Goal: Connect with others: Connect with other users

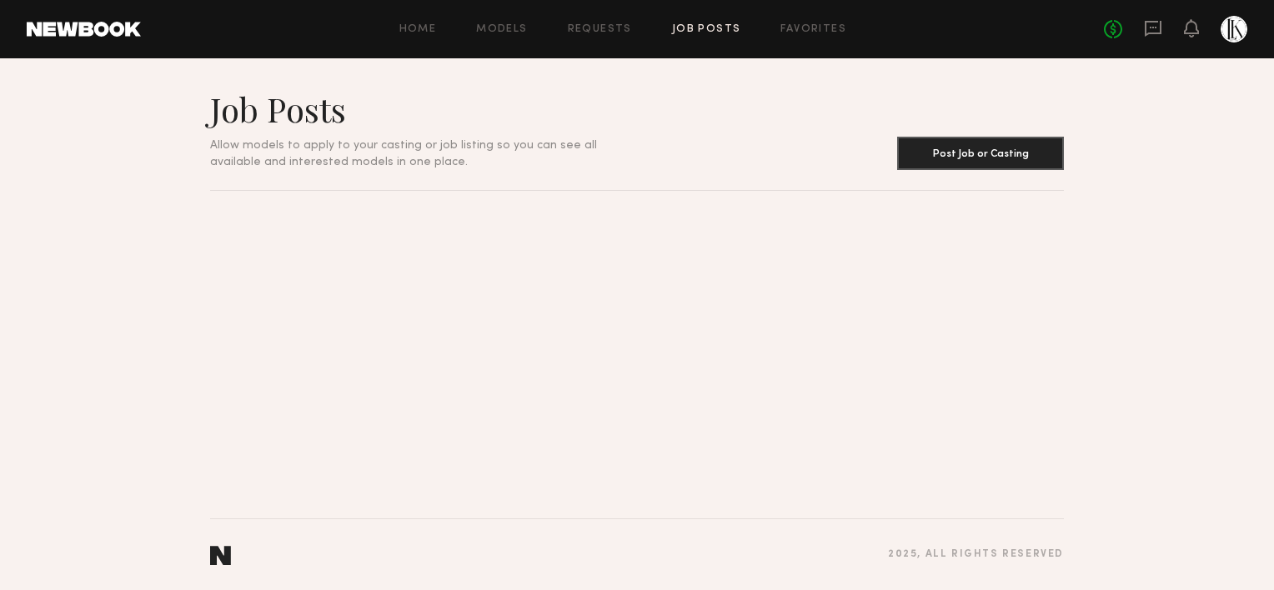
click at [1161, 37] on link at bounding box center [1153, 29] width 18 height 21
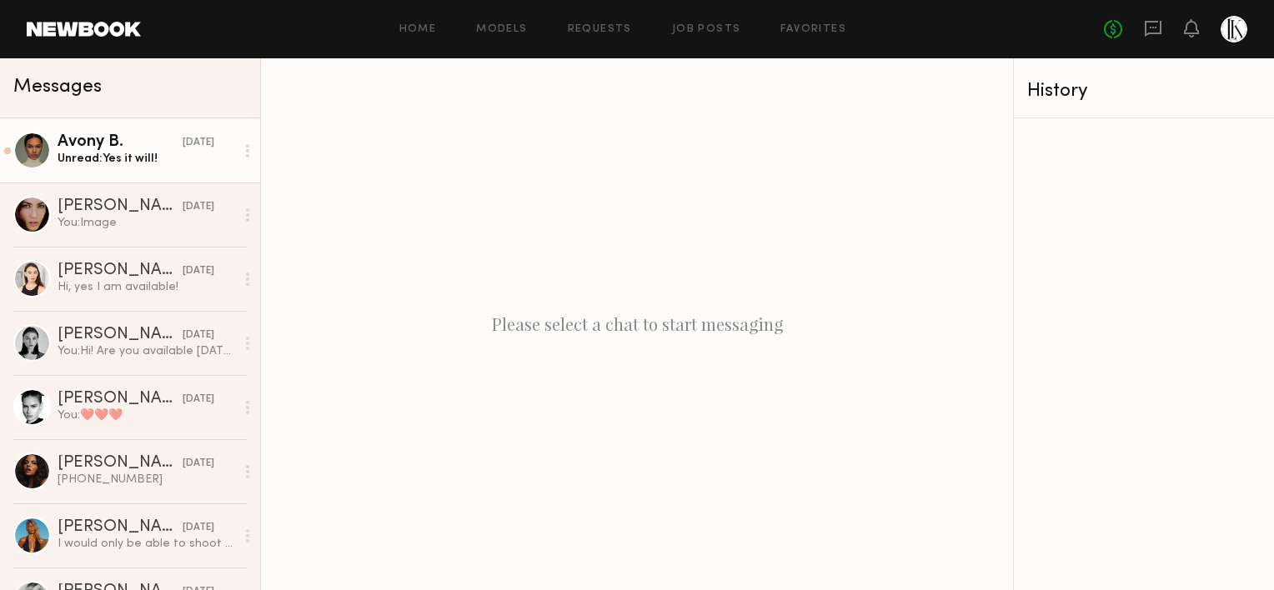
click at [121, 158] on div "Unread: Yes it will!" at bounding box center [147, 159] width 178 height 16
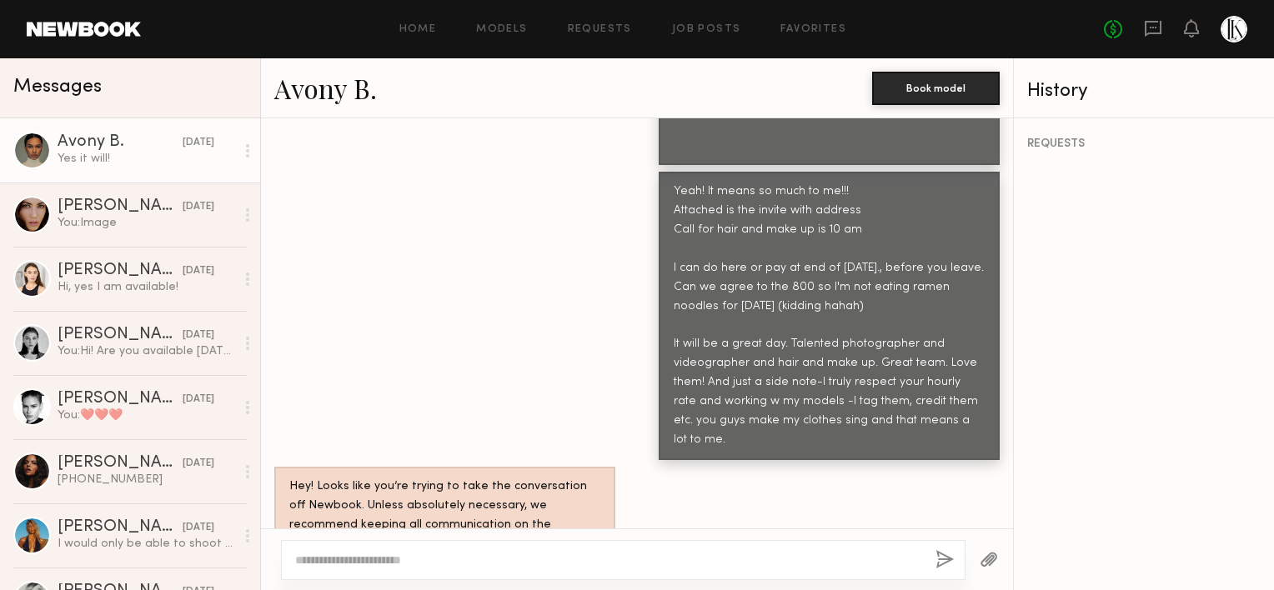
scroll to position [1167, 0]
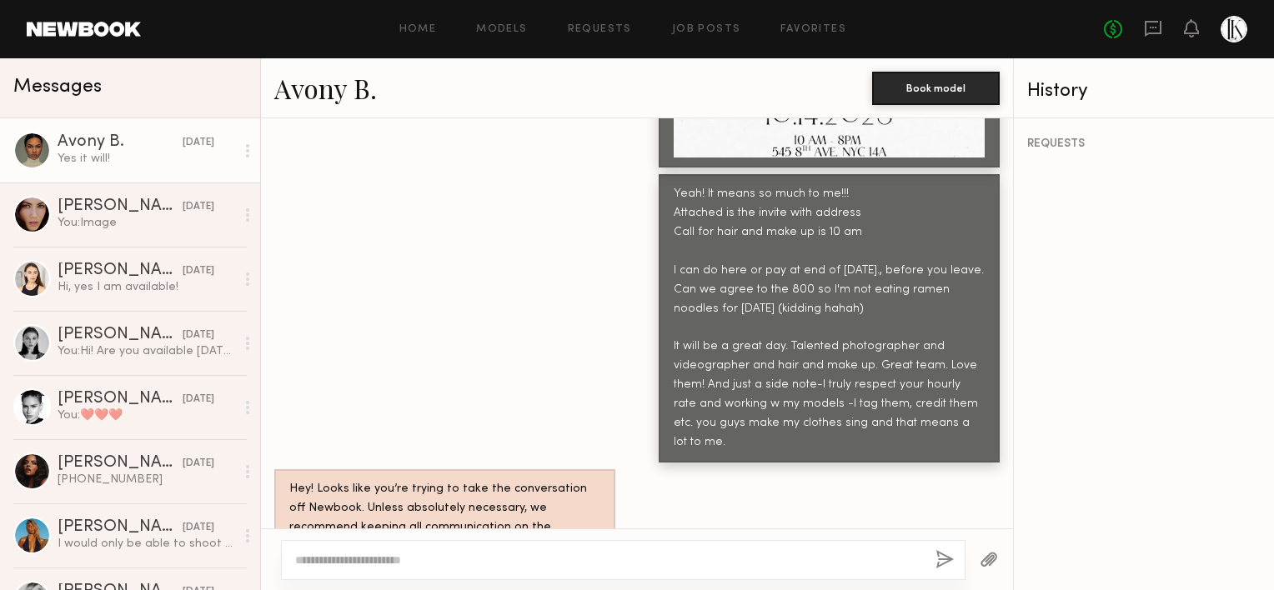
click at [330, 98] on link "Avony B." at bounding box center [325, 88] width 103 height 36
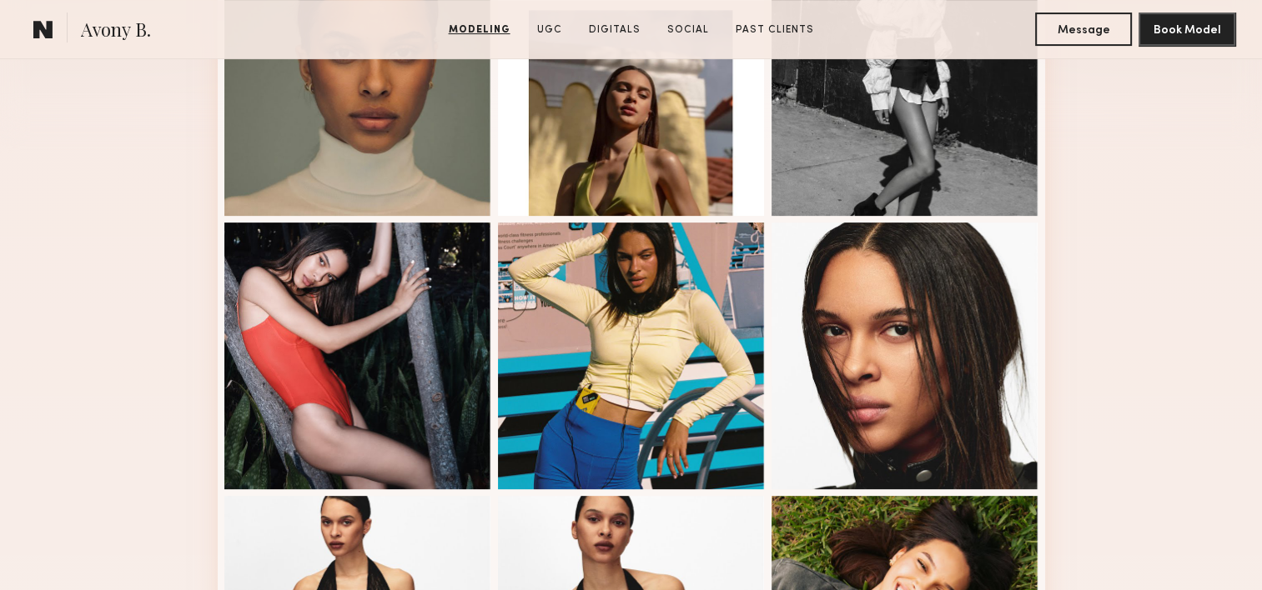
scroll to position [545, 0]
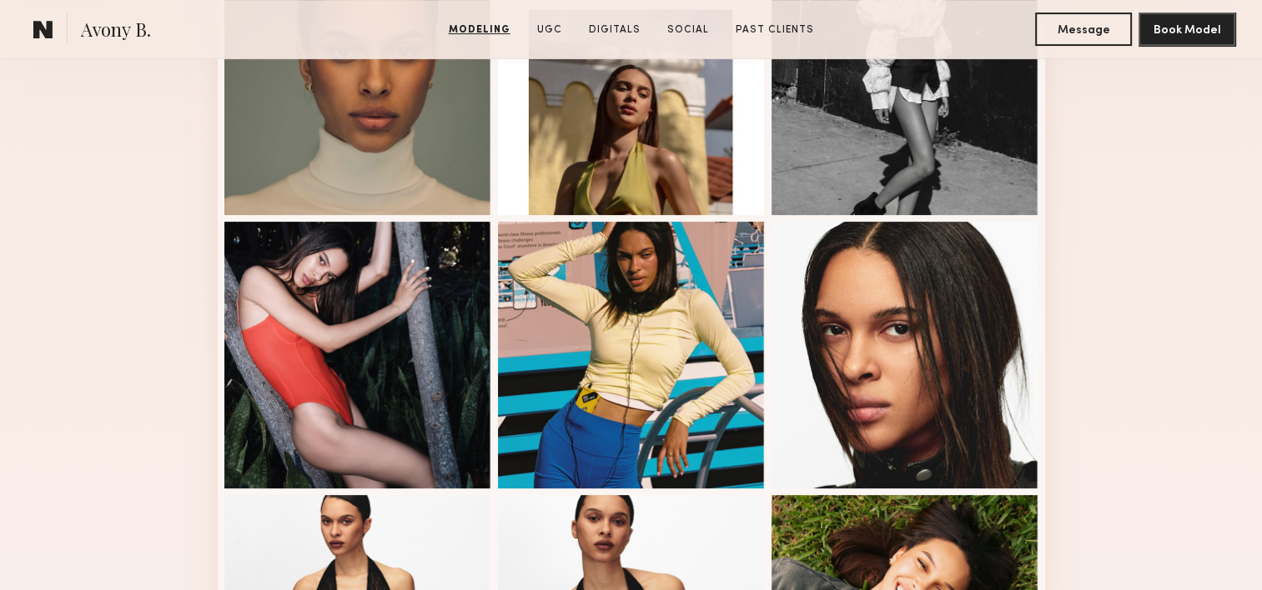
click at [1052, 495] on nb-model-profile-portfolio "Modeling Portfolio View More" at bounding box center [631, 486] width 854 height 1298
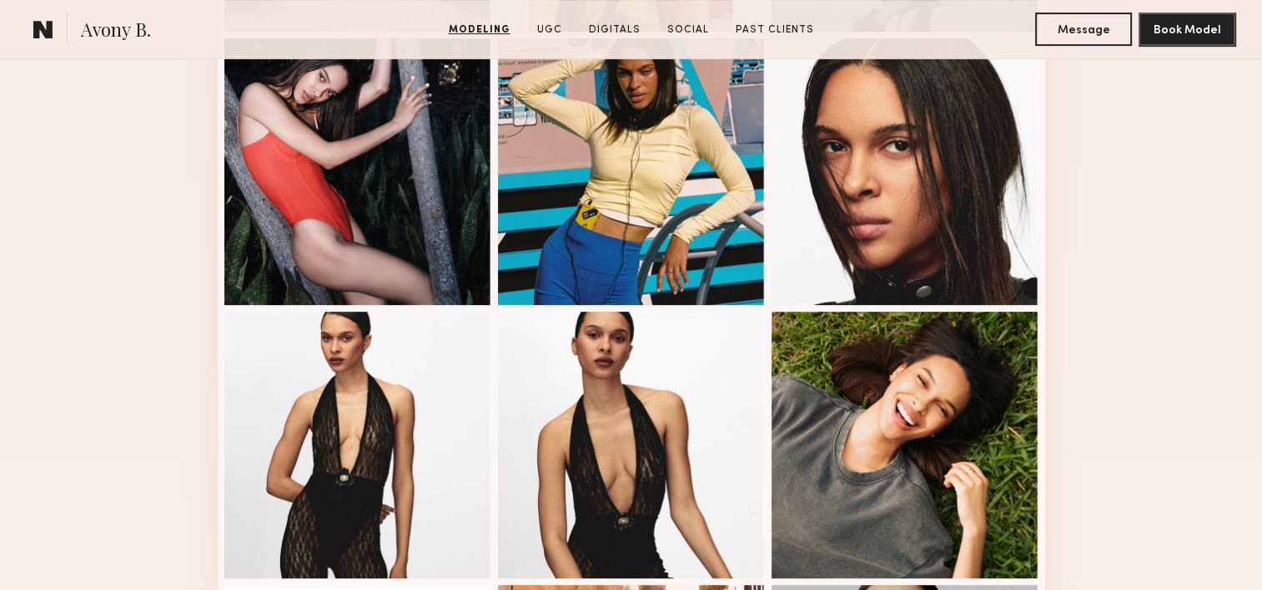
scroll to position [735, 0]
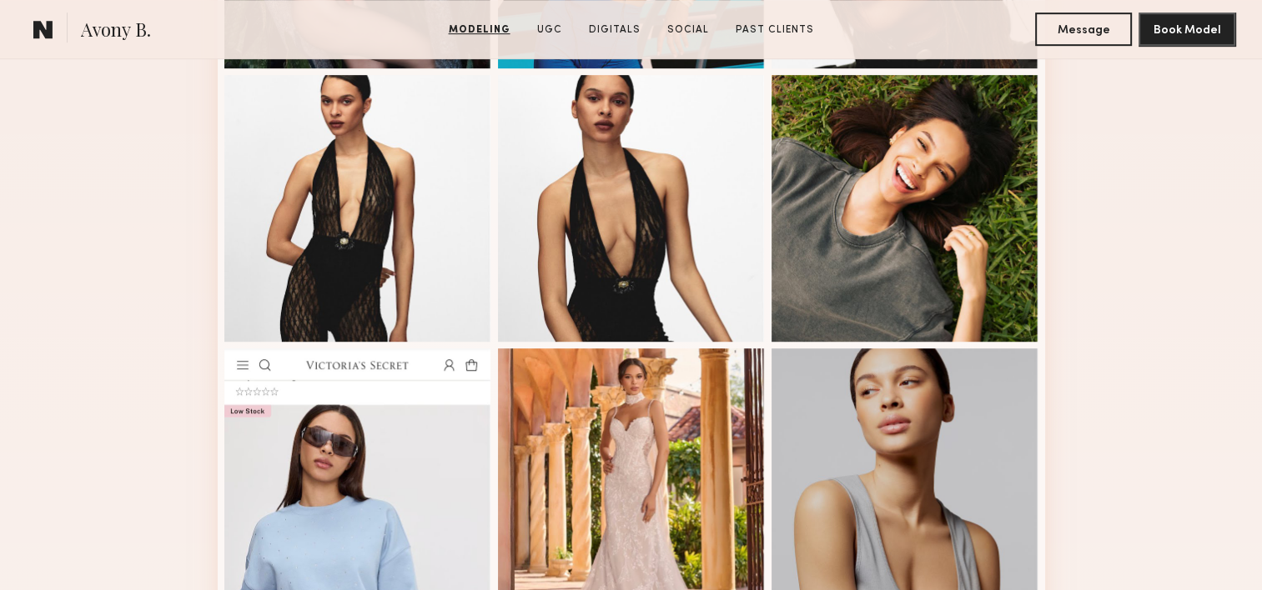
click at [1058, 520] on div "Modeling Portfolio View More" at bounding box center [631, 66] width 1262 height 1298
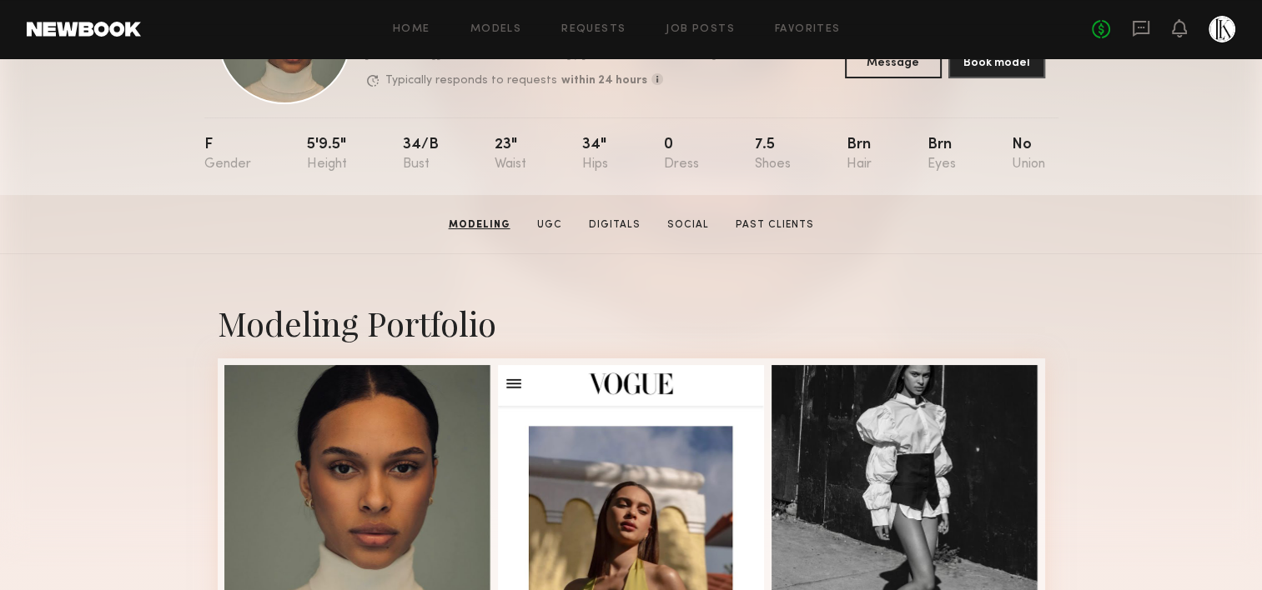
scroll to position [122, 0]
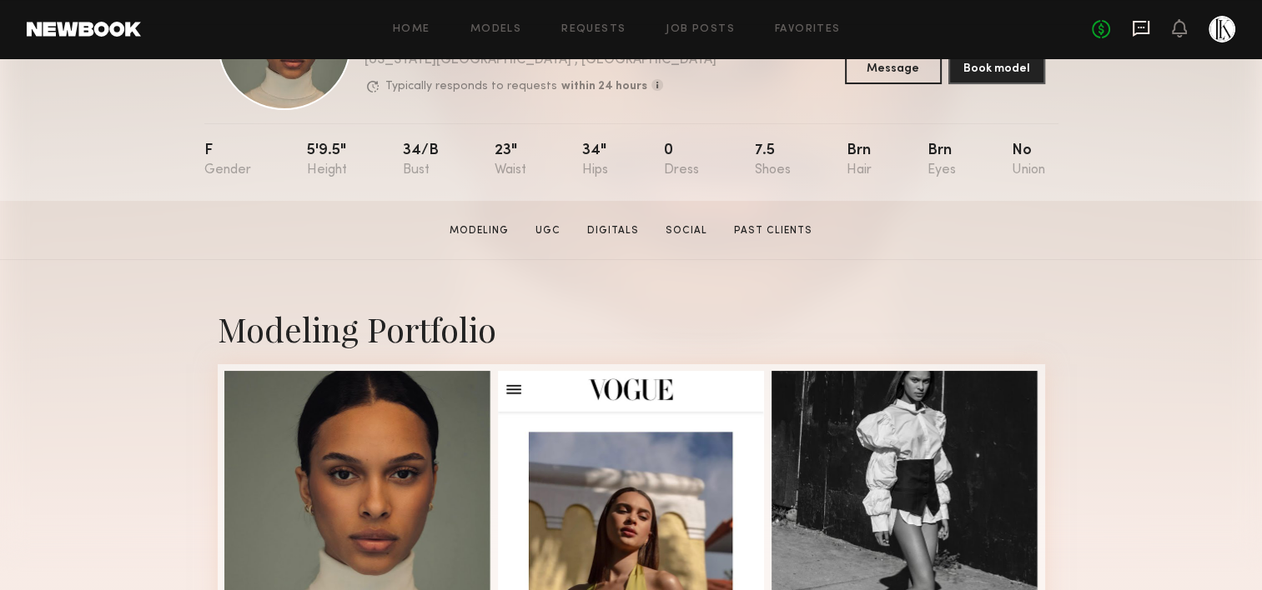
click at [1135, 33] on icon at bounding box center [1141, 29] width 17 height 16
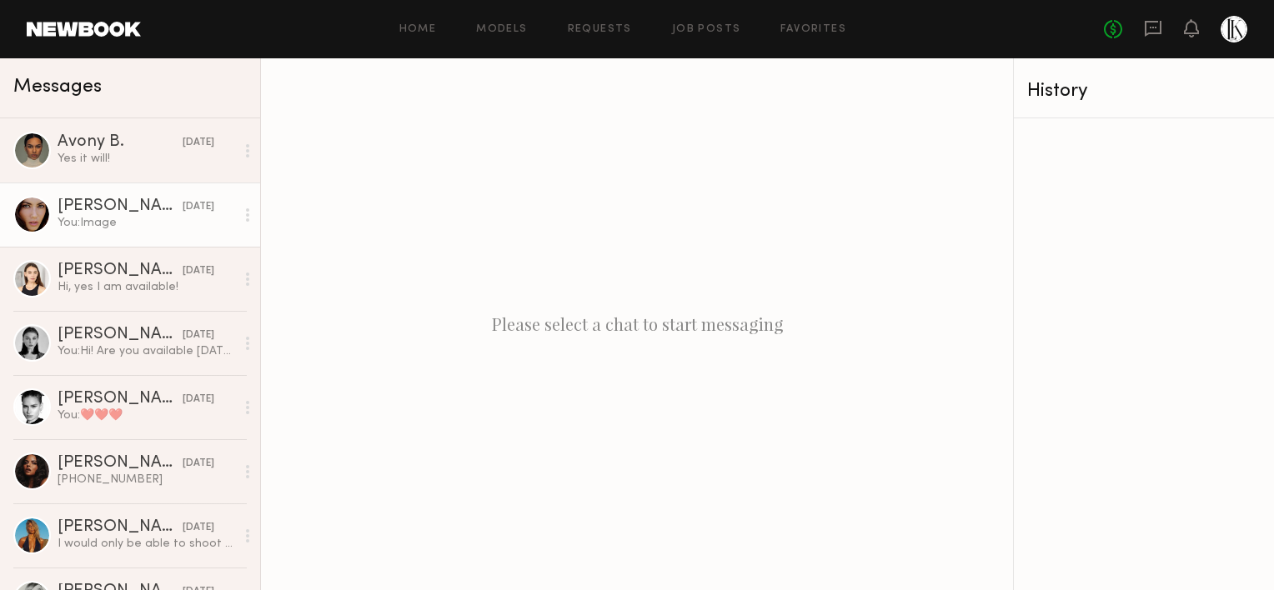
click at [148, 224] on div "You: Image" at bounding box center [147, 223] width 178 height 16
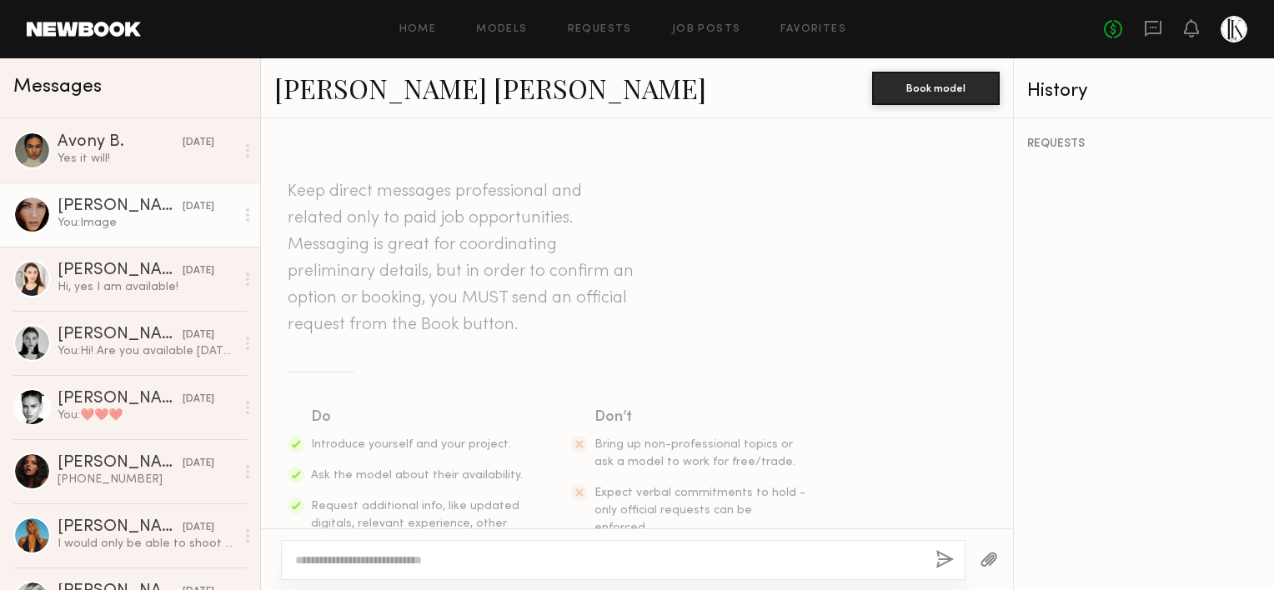
scroll to position [1013, 0]
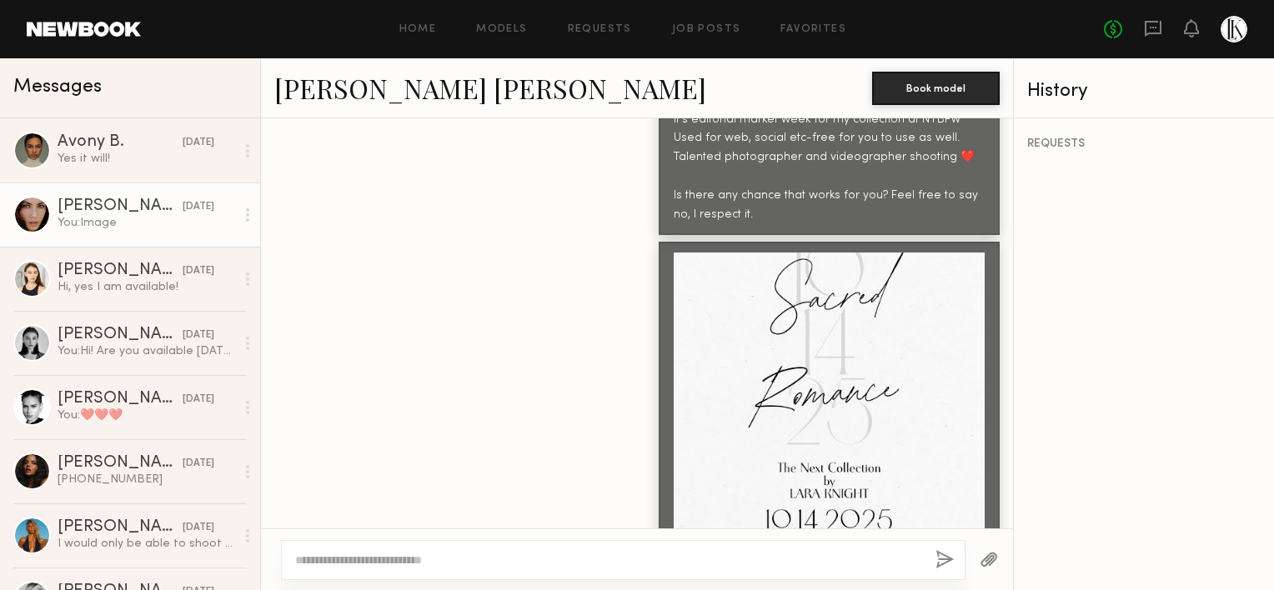
click at [396, 98] on link "Emily Kate A." at bounding box center [490, 88] width 432 height 36
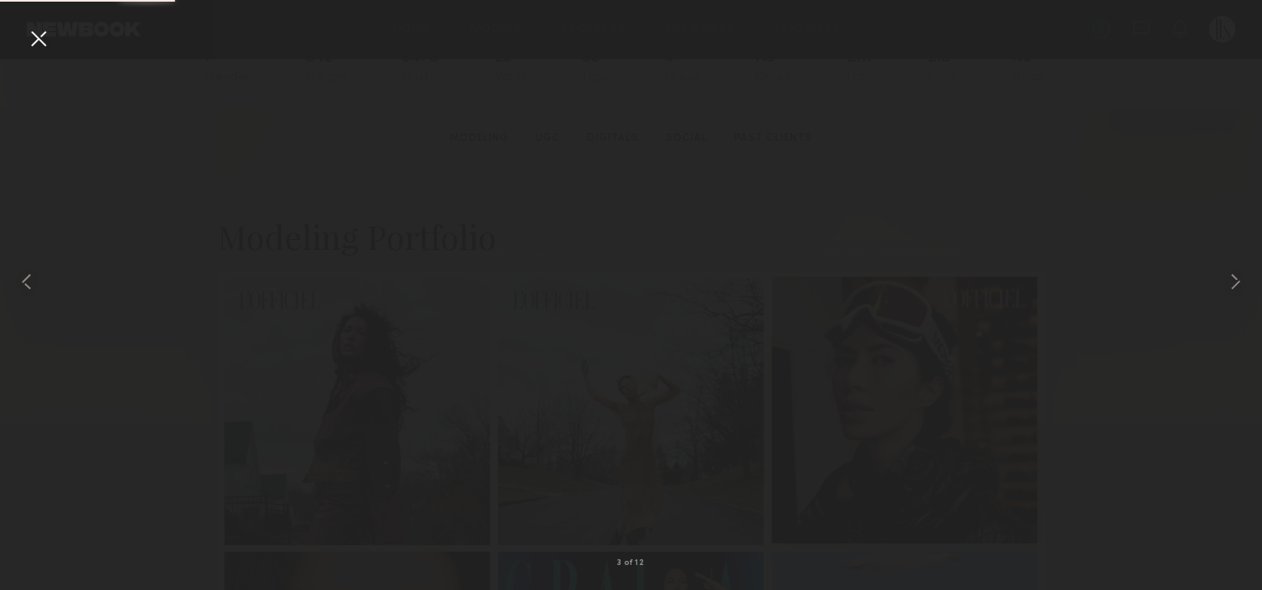
scroll to position [237, 0]
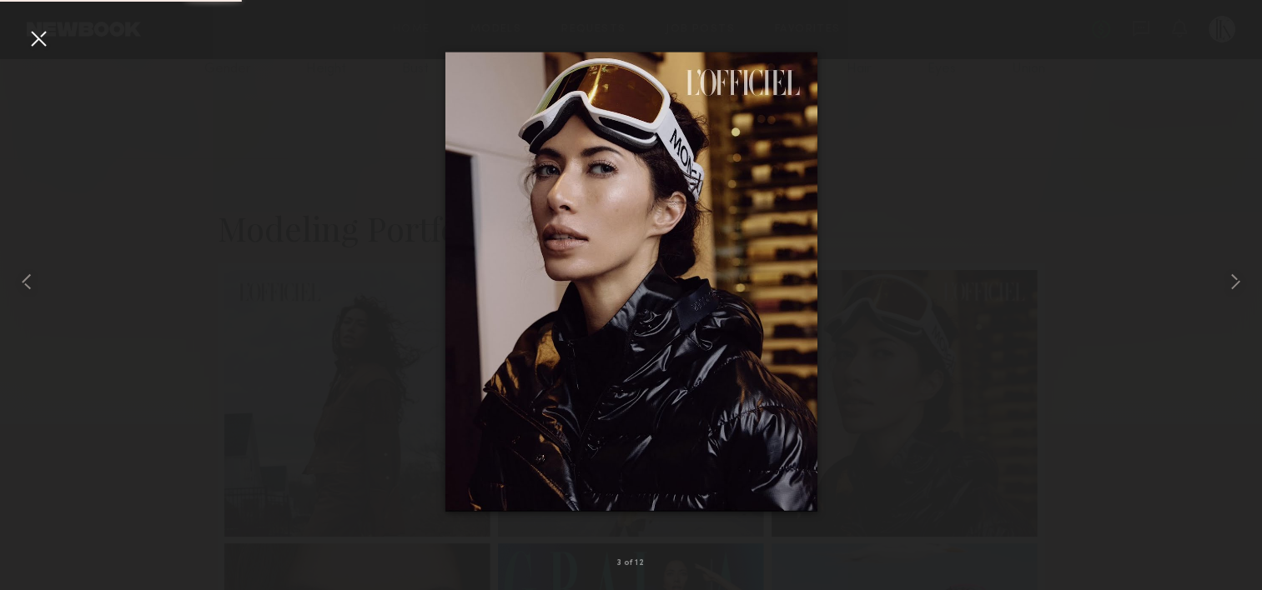
click at [1051, 404] on div at bounding box center [631, 282] width 1262 height 510
click at [1244, 280] on common-icon at bounding box center [1235, 282] width 27 height 27
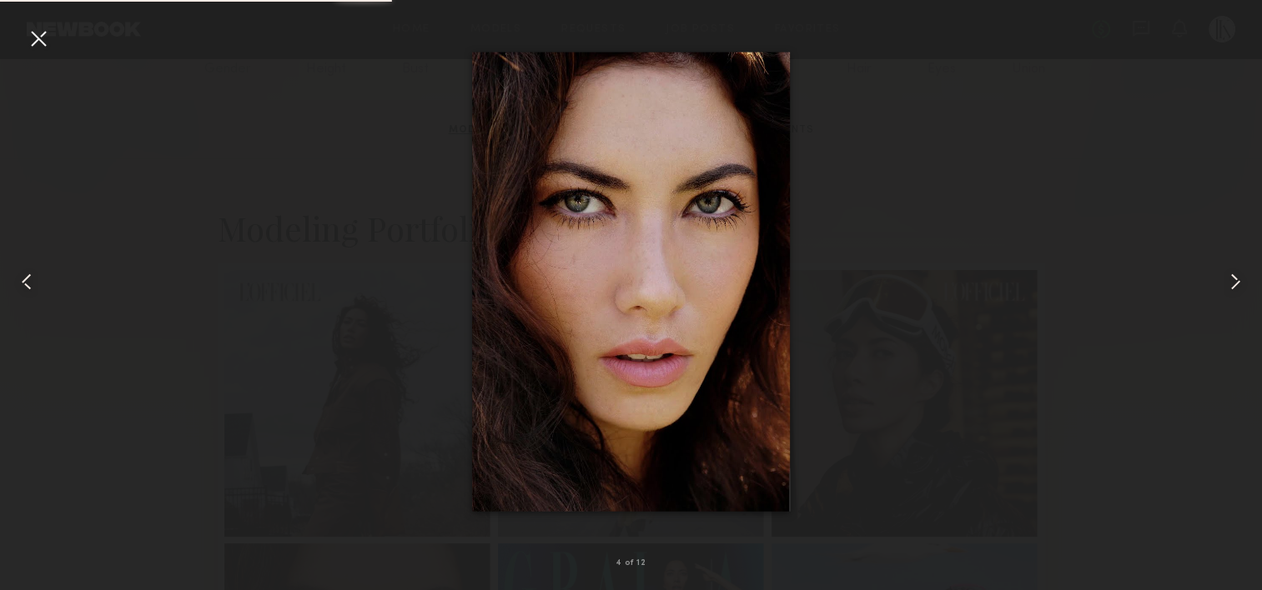
click at [1248, 280] on div at bounding box center [1236, 282] width 51 height 510
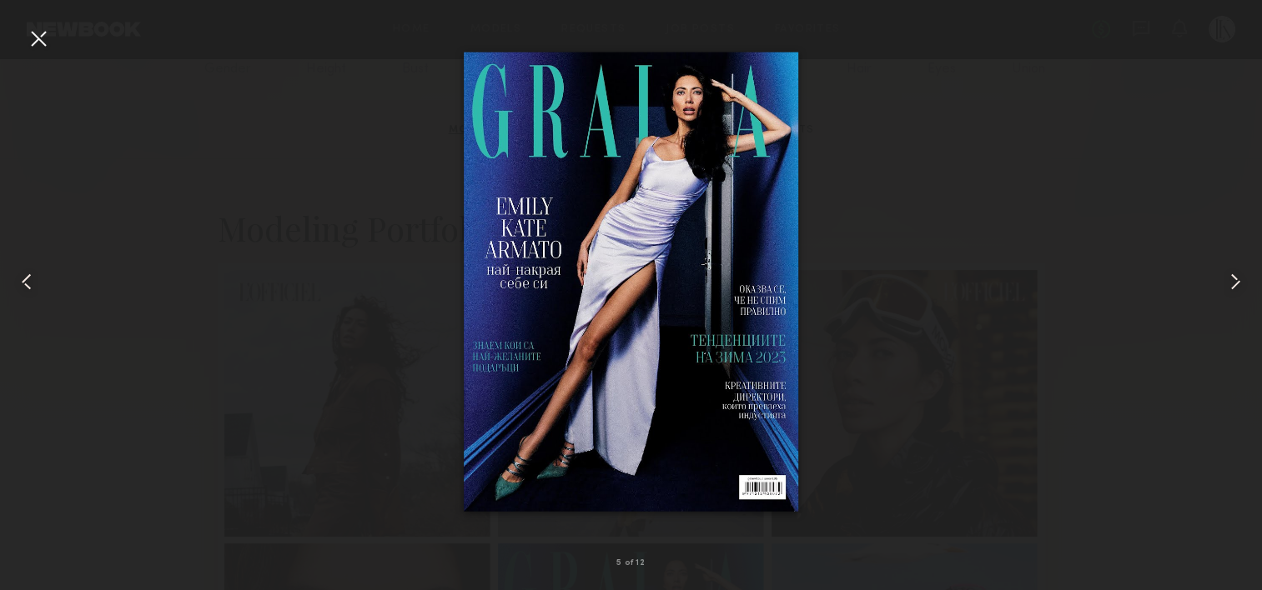
click at [1233, 281] on common-icon at bounding box center [1235, 282] width 27 height 27
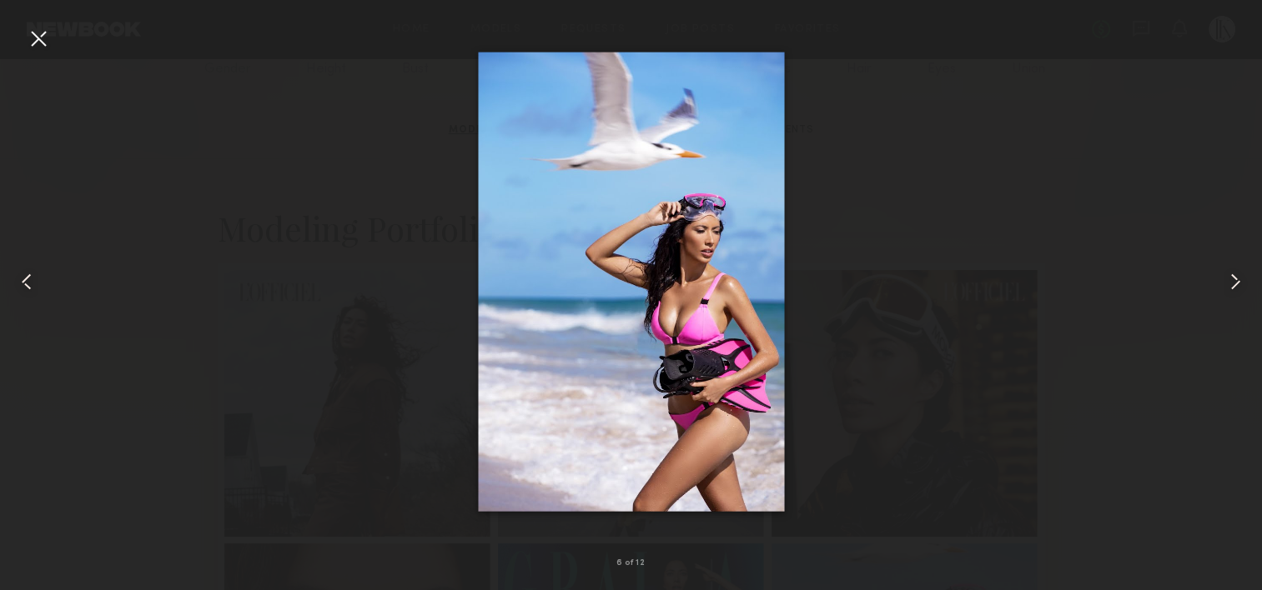
click at [1237, 290] on common-icon at bounding box center [1235, 282] width 27 height 27
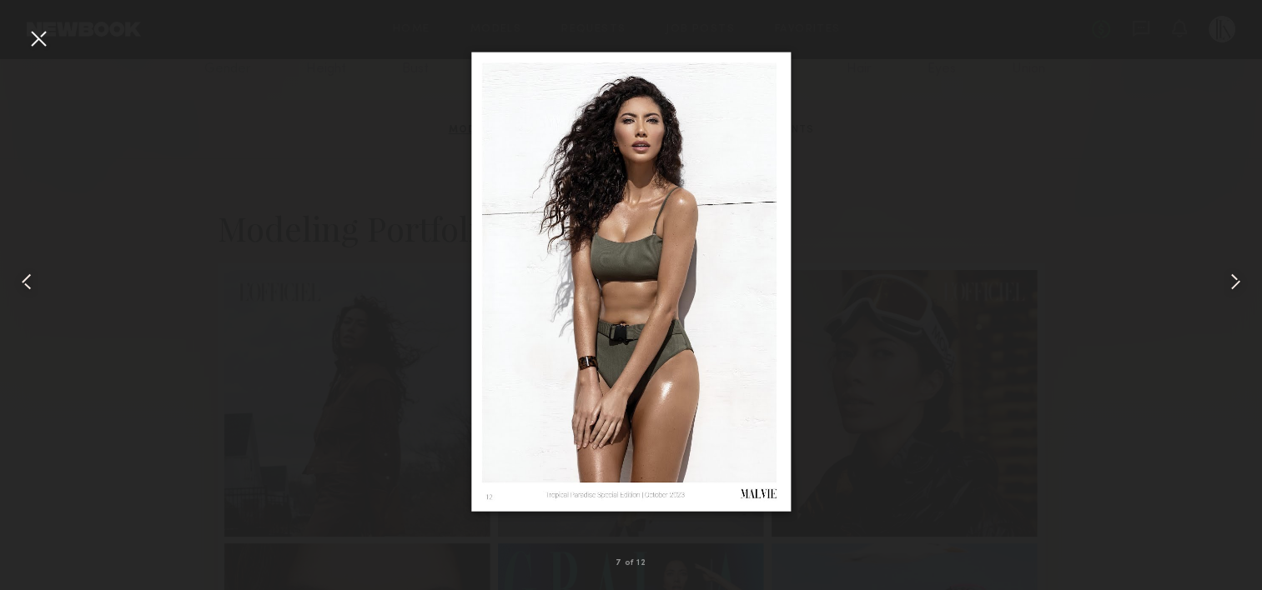
click at [1222, 289] on common-icon at bounding box center [1235, 282] width 27 height 27
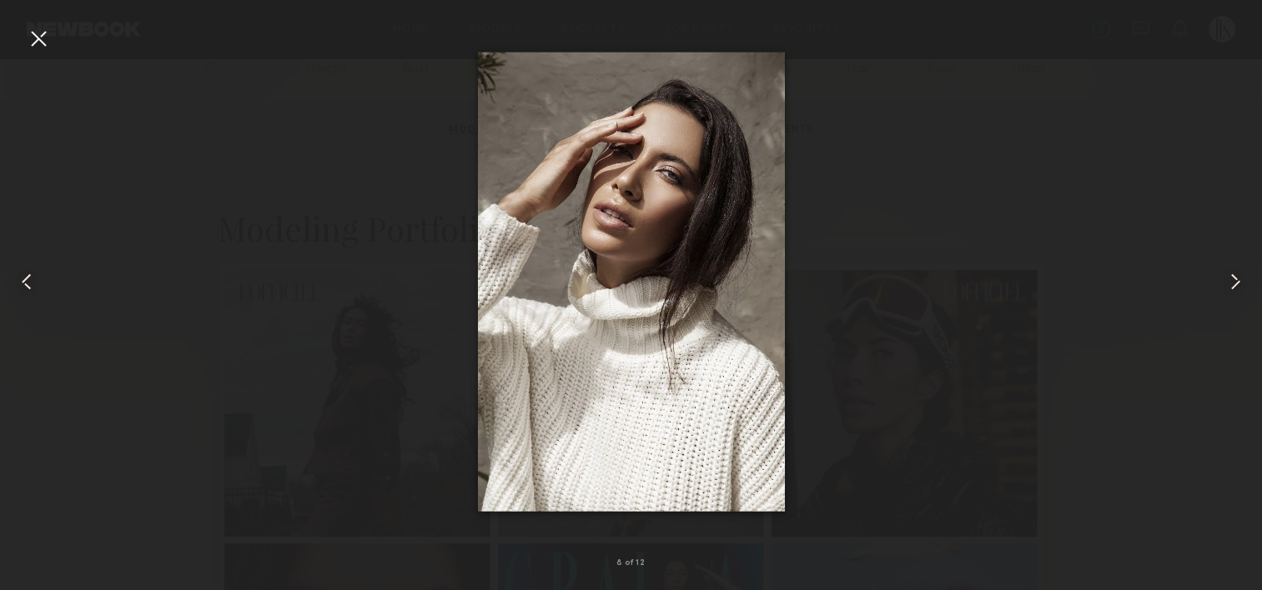
click at [1222, 289] on common-icon at bounding box center [1235, 282] width 27 height 27
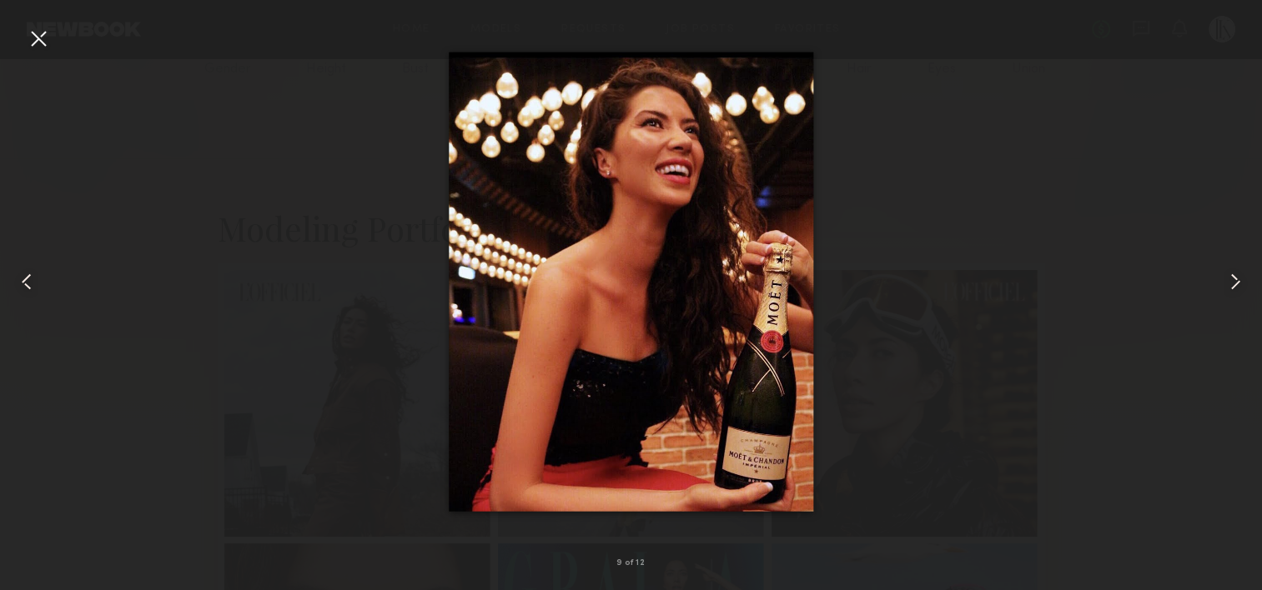
click at [1242, 287] on common-icon at bounding box center [1235, 282] width 27 height 27
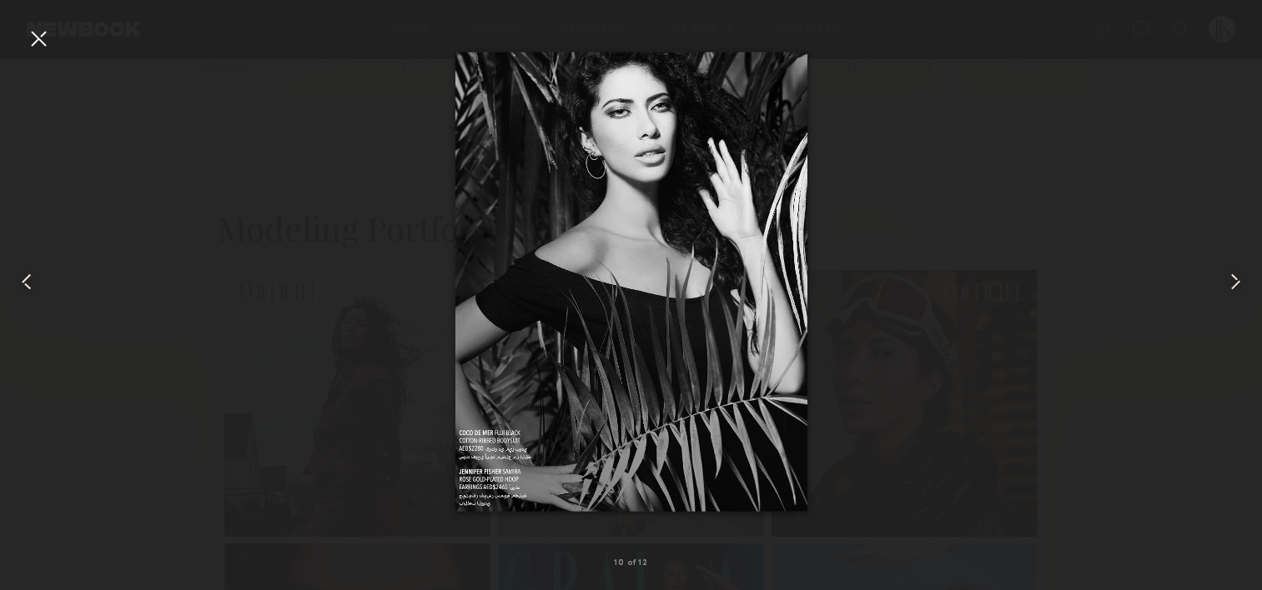
click at [1253, 276] on div at bounding box center [1236, 282] width 51 height 510
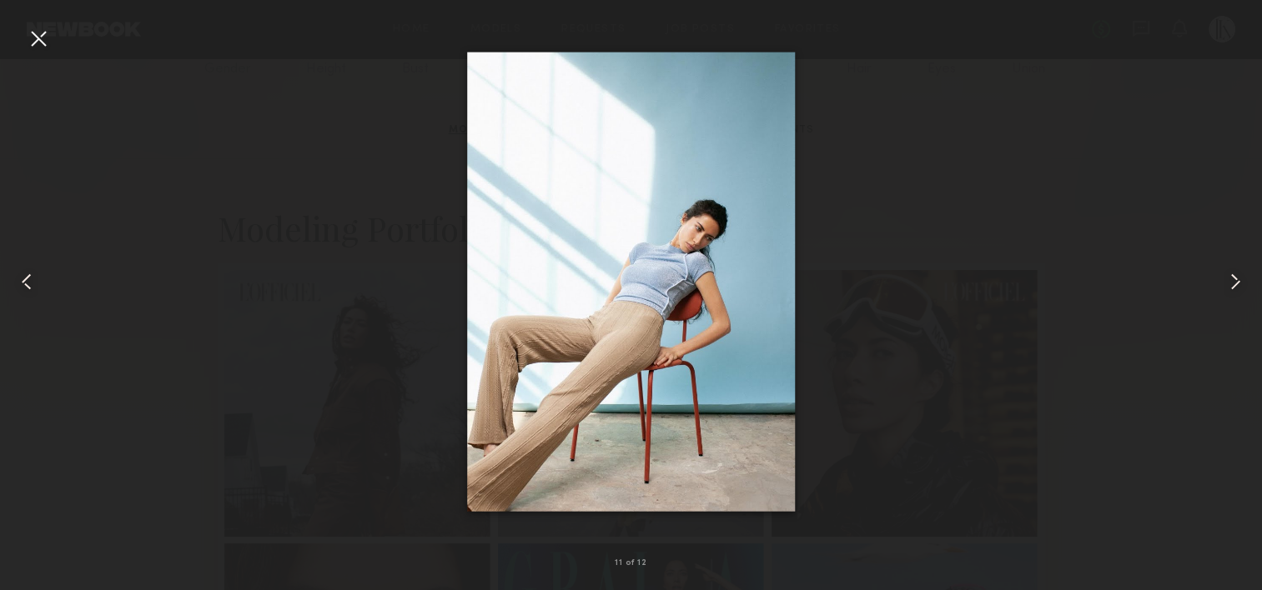
click at [46, 44] on div at bounding box center [38, 38] width 27 height 27
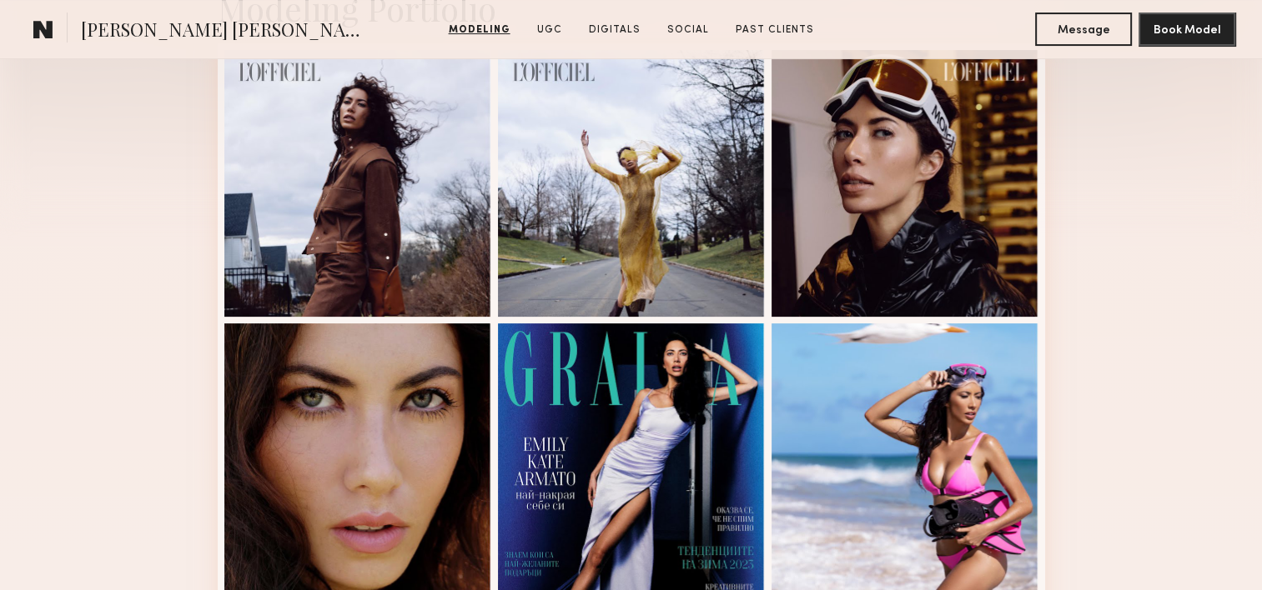
scroll to position [450, 0]
